Goal: Use online tool/utility: Use online tool/utility

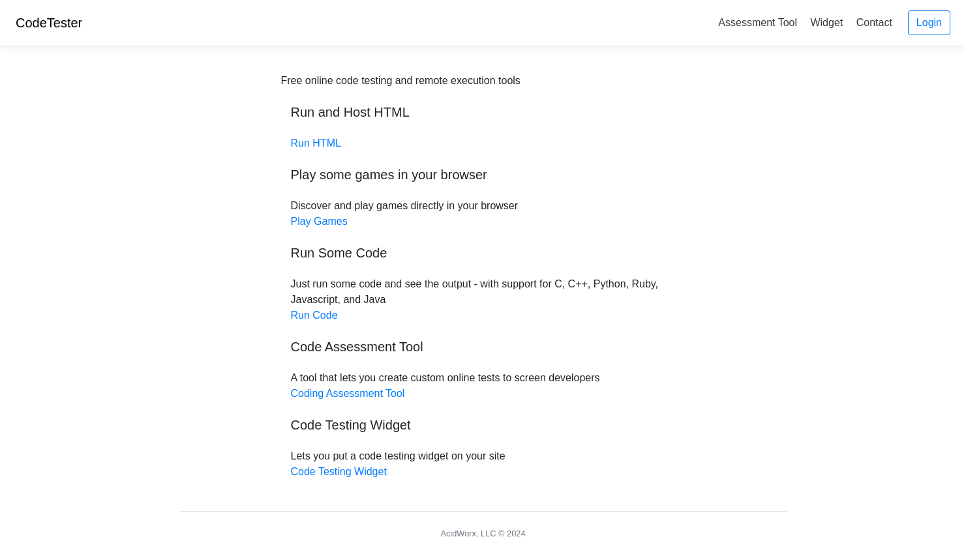
click at [621, 228] on div "Free online code testing and remote execution tools Run and Host HTML Run HTML …" at bounding box center [483, 276] width 404 height 407
click at [595, 208] on div "Free online code testing and remote execution tools Run and Host HTML Run HTML …" at bounding box center [483, 276] width 404 height 407
click at [318, 316] on link "Run Code" at bounding box center [314, 315] width 47 height 11
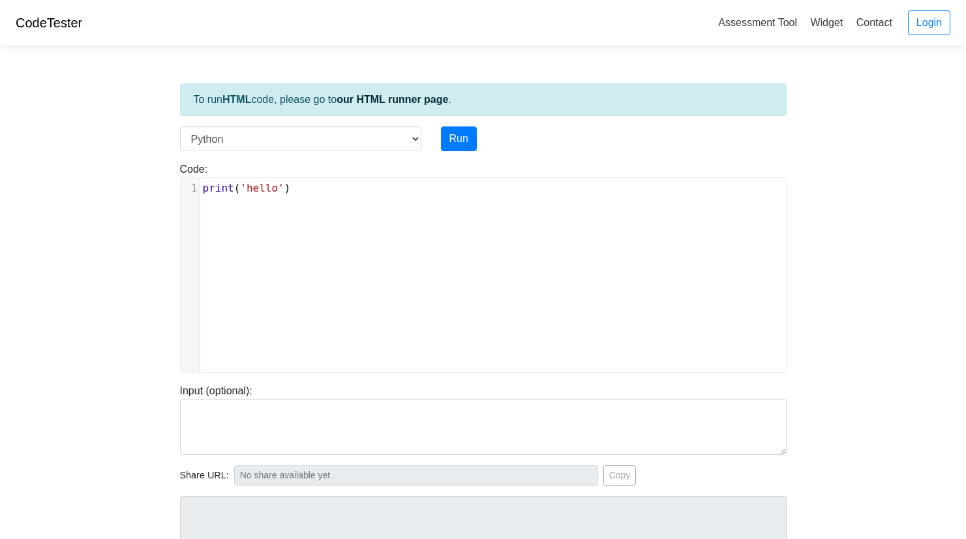
click at [620, 209] on div "xxxxxxxxxx 1 print ( 'hello' )" at bounding box center [493, 285] width 625 height 214
click at [419, 136] on select "C C++ Go Java Javascript Python Ruby" at bounding box center [300, 139] width 241 height 25
click at [180, 127] on select "C C++ Go Java Javascript Python Ruby" at bounding box center [300, 139] width 241 height 25
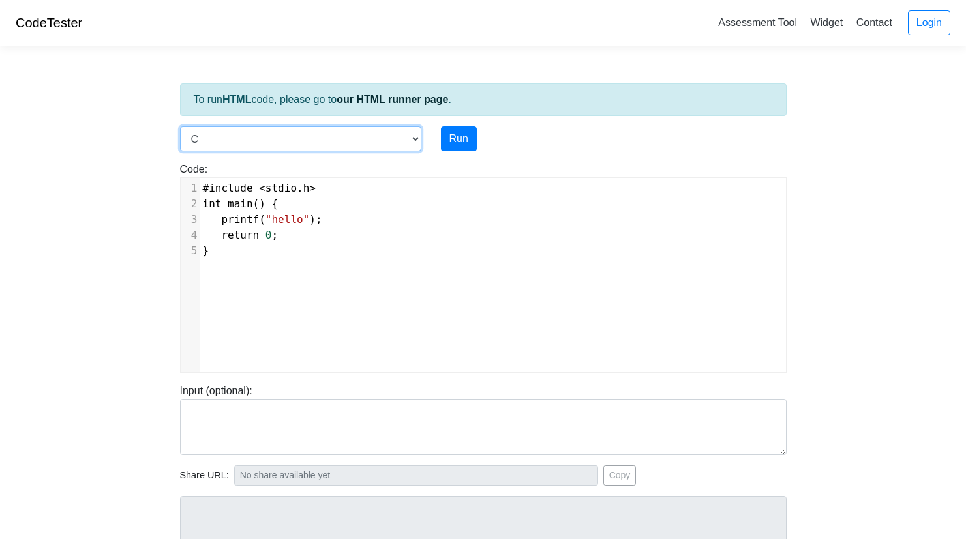
drag, startPoint x: 416, startPoint y: 136, endPoint x: 394, endPoint y: 144, distance: 23.3
click at [416, 136] on select "C C++ Go Java Javascript Python Ruby" at bounding box center [300, 139] width 241 height 25
select select "python"
click at [180, 127] on select "C C++ Go Java Javascript Python Ruby" at bounding box center [300, 139] width 241 height 25
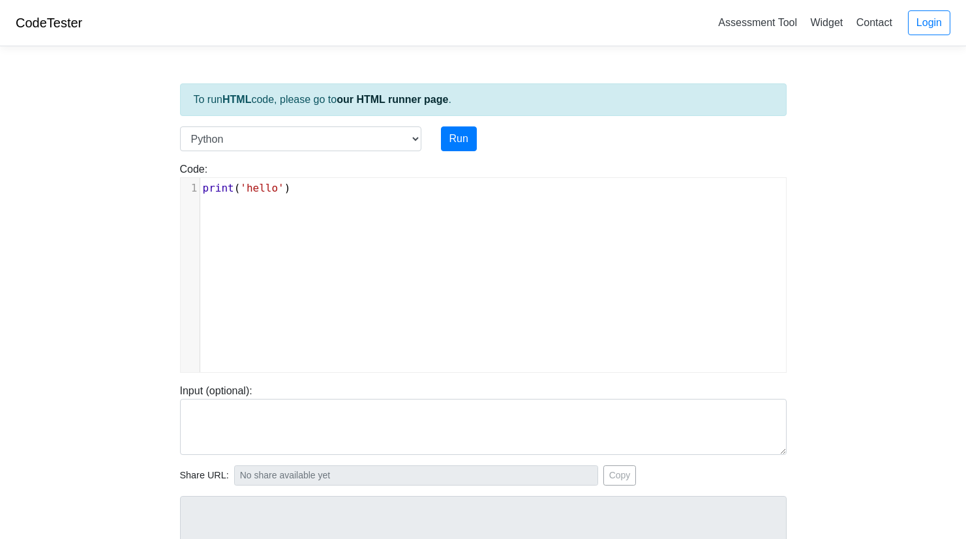
click at [512, 241] on div "xxxxxxxxxx 1 print ( 'hello' )" at bounding box center [493, 285] width 625 height 214
click at [461, 138] on button "Run" at bounding box center [459, 139] width 36 height 25
type input "[URL][DOMAIN_NAME]"
type textarea "Stdout: hello"
click at [452, 139] on button "Run" at bounding box center [459, 139] width 36 height 25
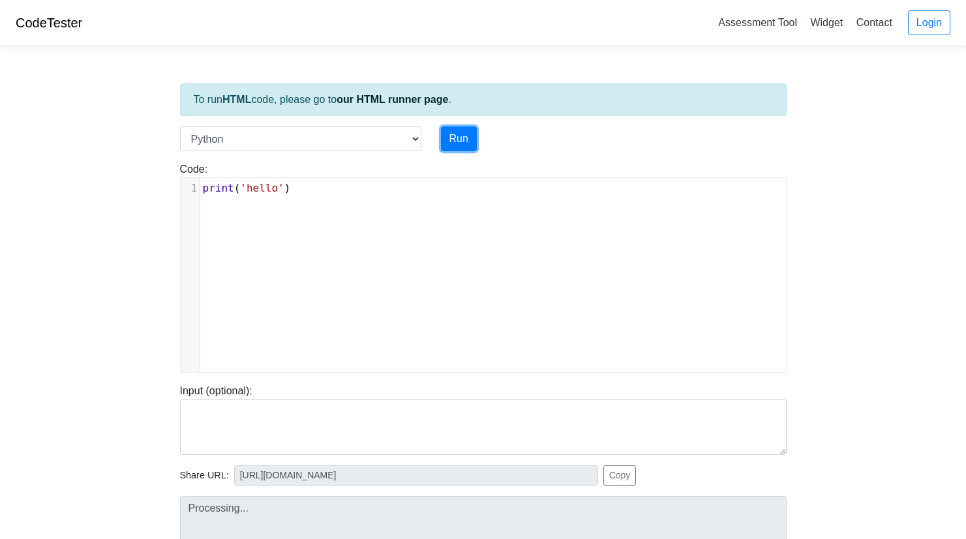
type input "[URL][DOMAIN_NAME]"
type textarea "Stdout: hello"
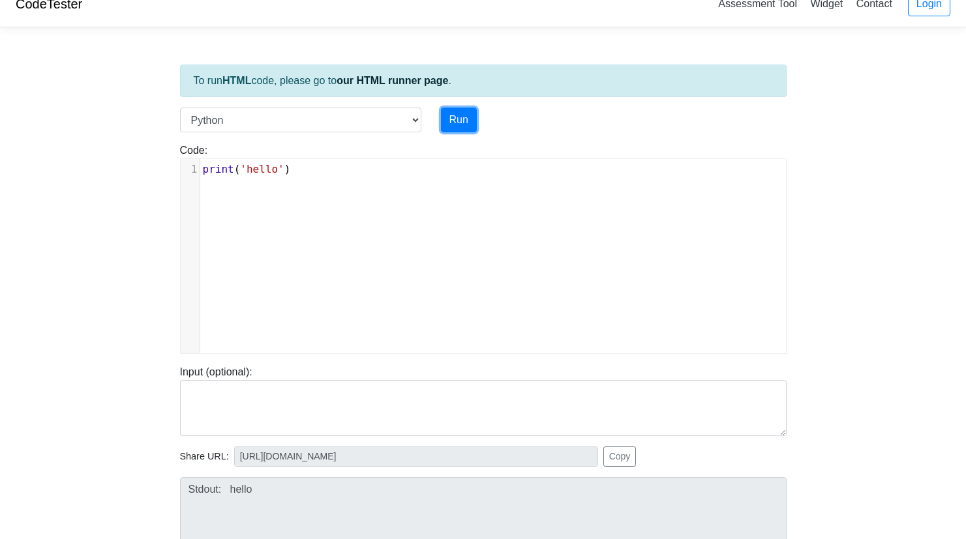
scroll to position [0, 0]
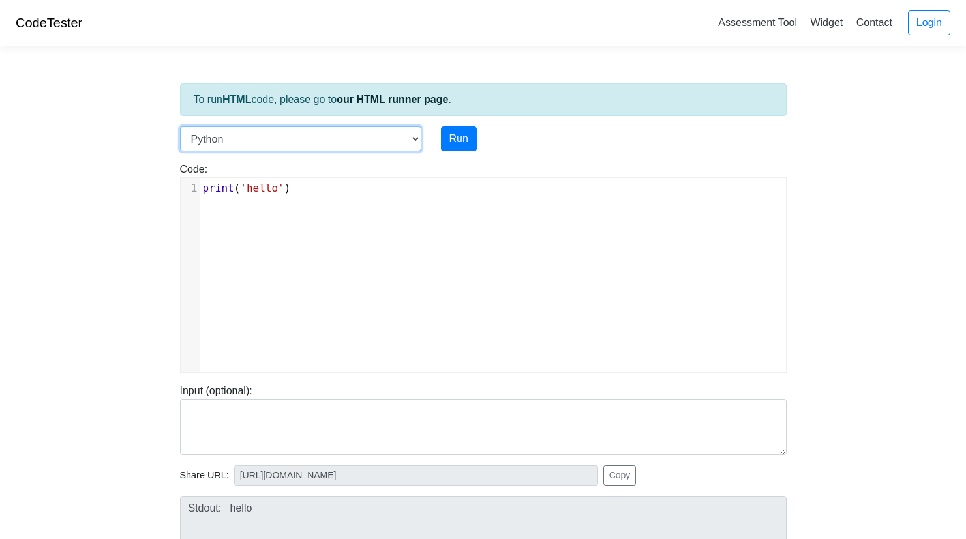
drag, startPoint x: 408, startPoint y: 135, endPoint x: 387, endPoint y: 136, distance: 20.9
click at [408, 135] on select "C C++ Go Java Javascript Python Ruby" at bounding box center [300, 139] width 241 height 25
select select "c"
click at [180, 127] on select "C C++ Go Java Javascript Python Ruby" at bounding box center [300, 139] width 241 height 25
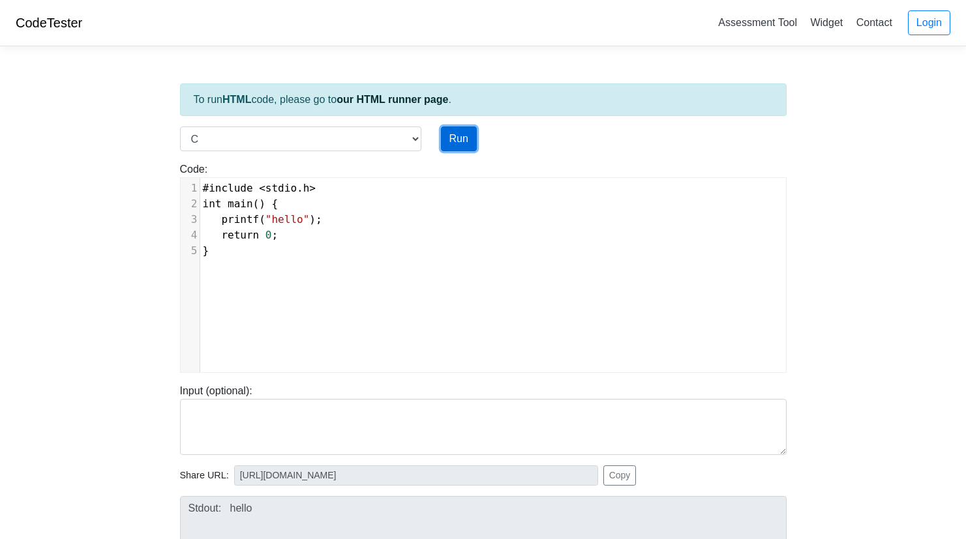
click at [465, 135] on button "Run" at bounding box center [459, 139] width 36 height 25
type input "[URL][DOMAIN_NAME]"
type textarea "Stdout: hello"
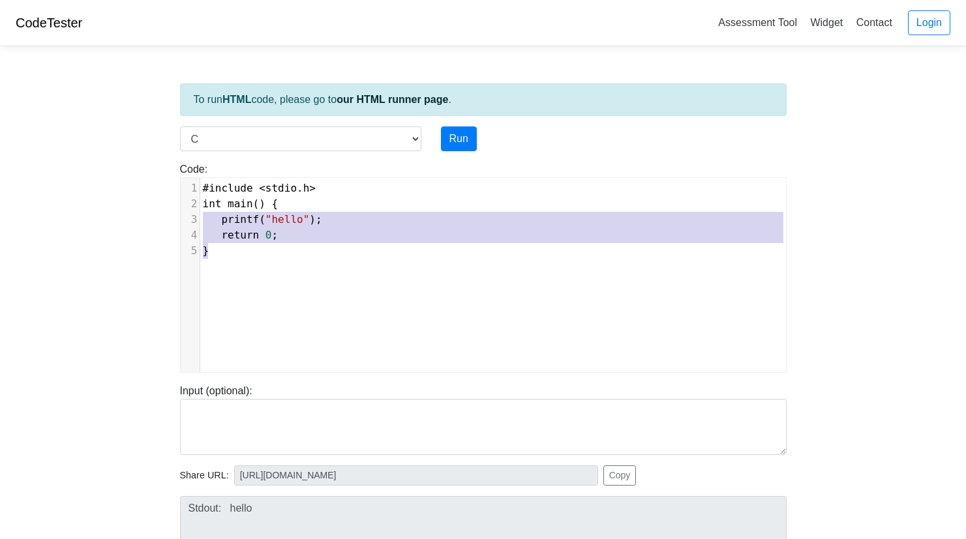
type textarea "#include <stdio.h> int main() { printf("hello"); return 0; }"
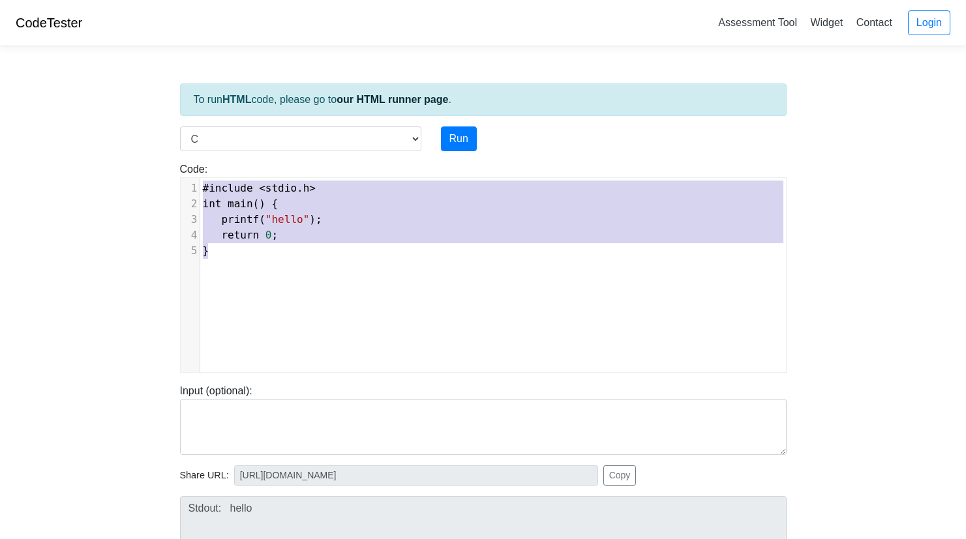
drag, startPoint x: 219, startPoint y: 251, endPoint x: 196, endPoint y: 185, distance: 69.7
click at [200, 185] on div "1 #include < stdio . h > 2 int main () { 3 printf ( "hello" ); 4 return 0 ; 5 }" at bounding box center [498, 220] width 596 height 78
